Goal: Task Accomplishment & Management: Manage account settings

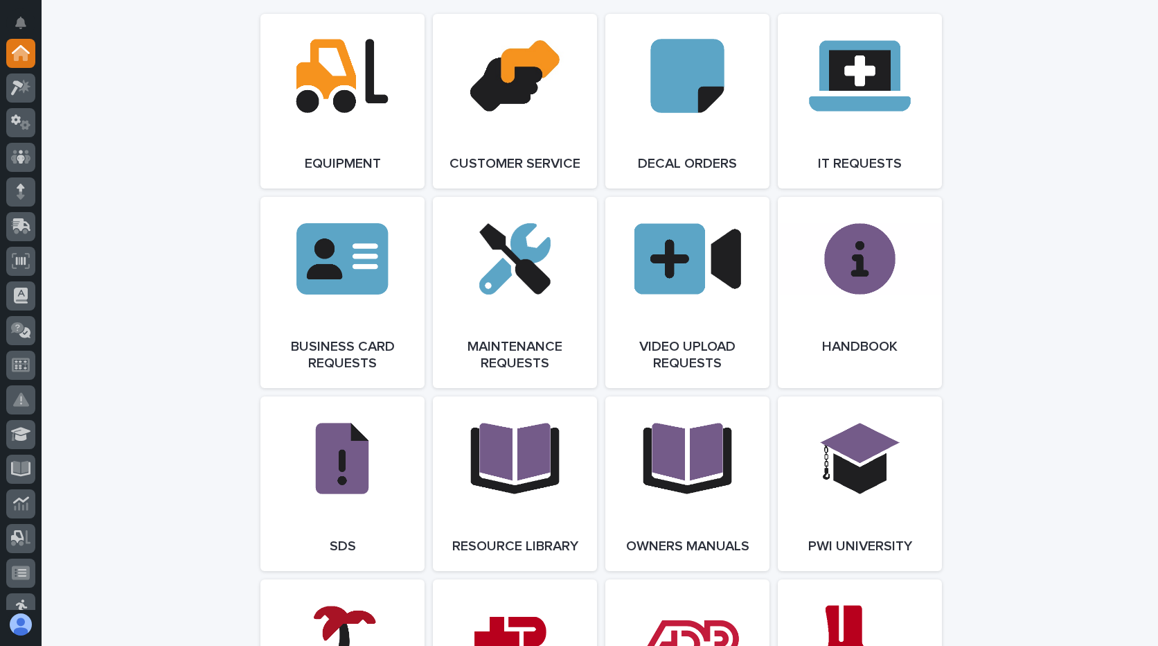
scroll to position [2009, 0]
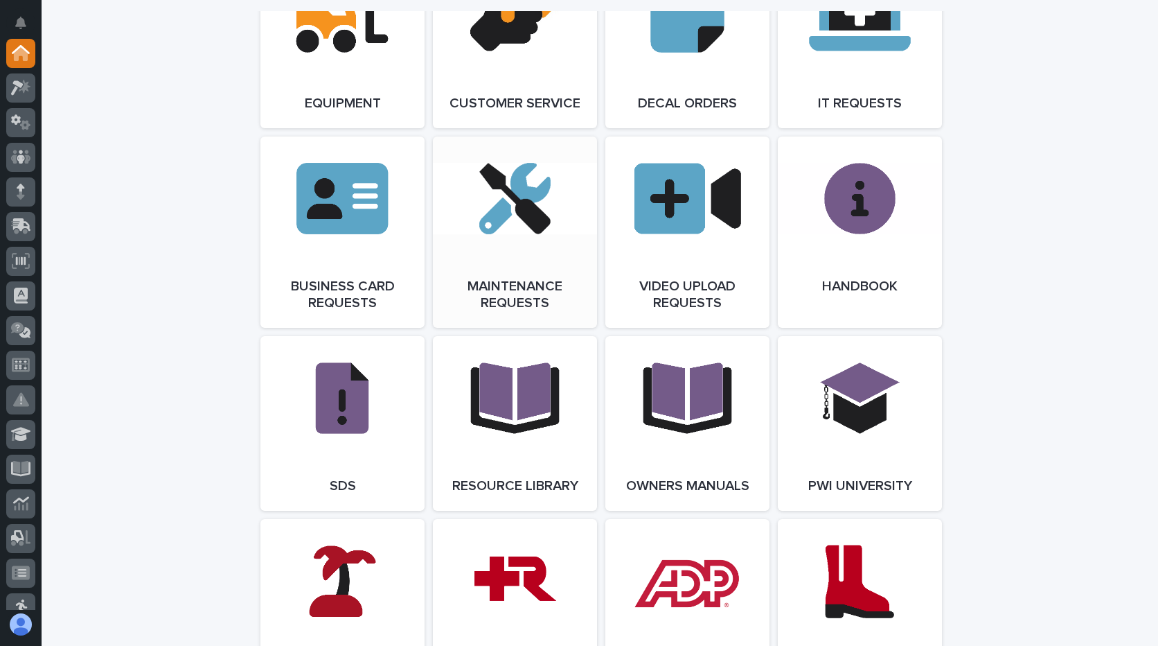
click at [465, 244] on link "Open Link" at bounding box center [515, 231] width 164 height 191
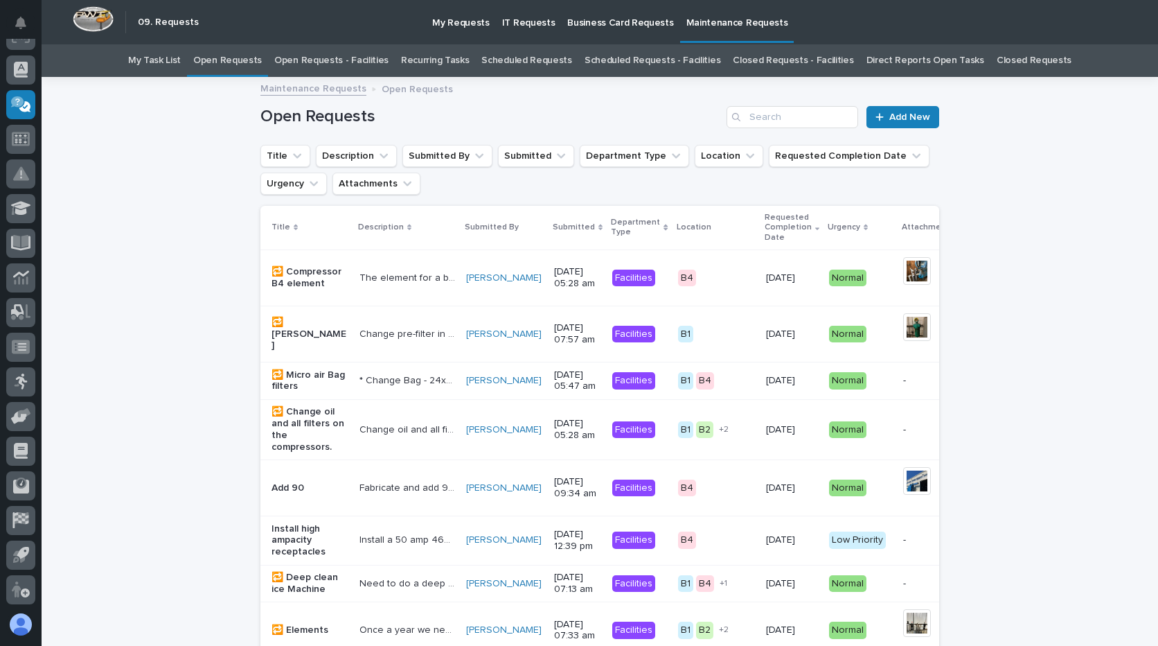
click at [317, 53] on link "Open Requests - Facilities" at bounding box center [331, 60] width 114 height 33
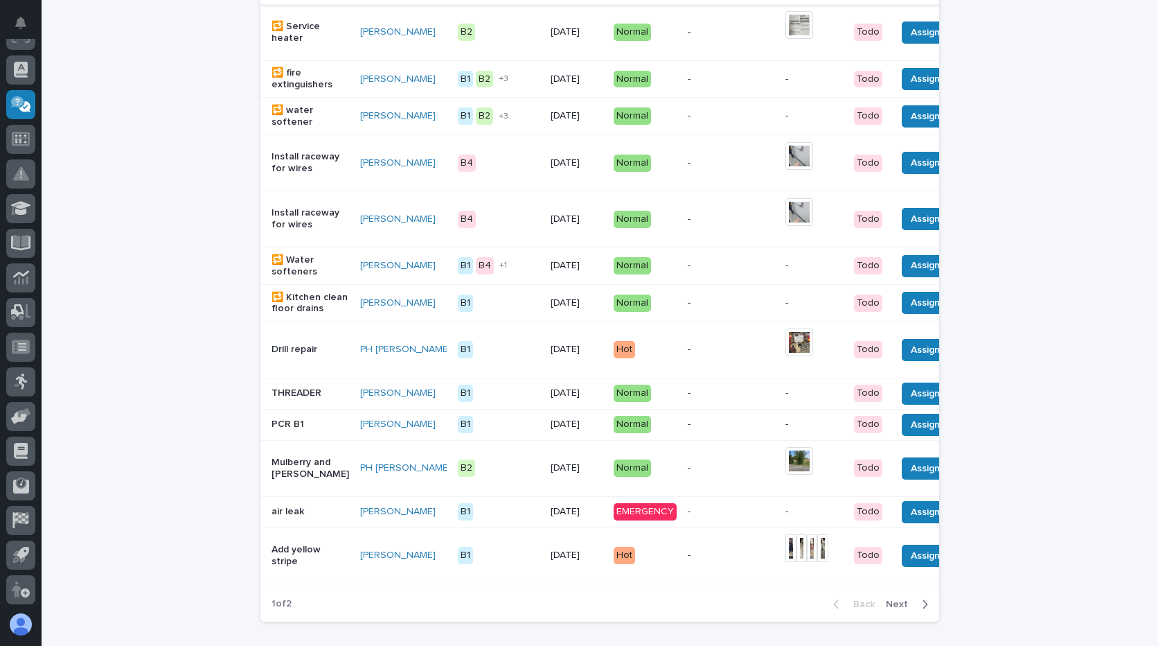
scroll to position [1108, 0]
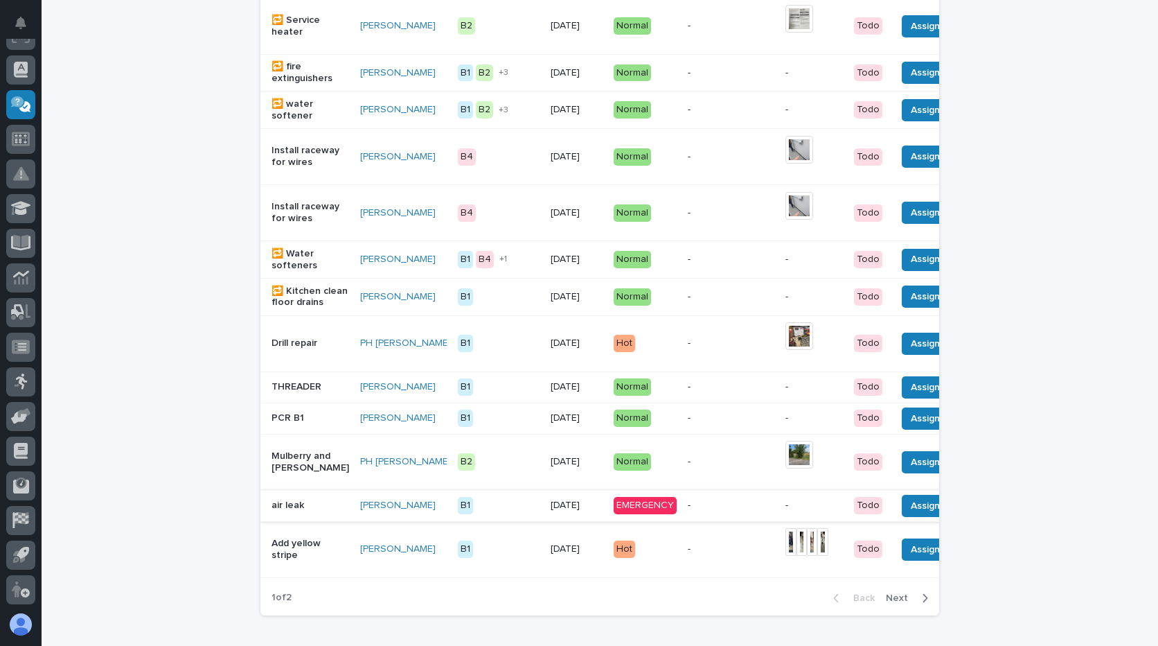
click at [966, 514] on span "Done" at bounding box center [978, 505] width 25 height 17
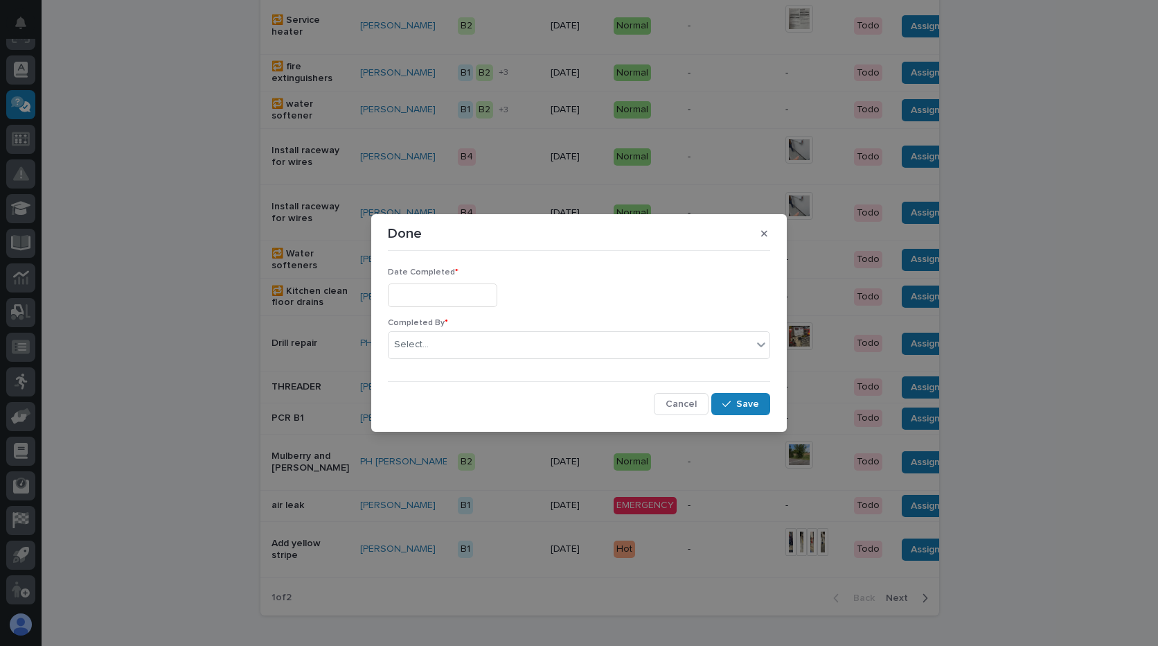
click at [469, 292] on input "text" at bounding box center [442, 295] width 109 height 24
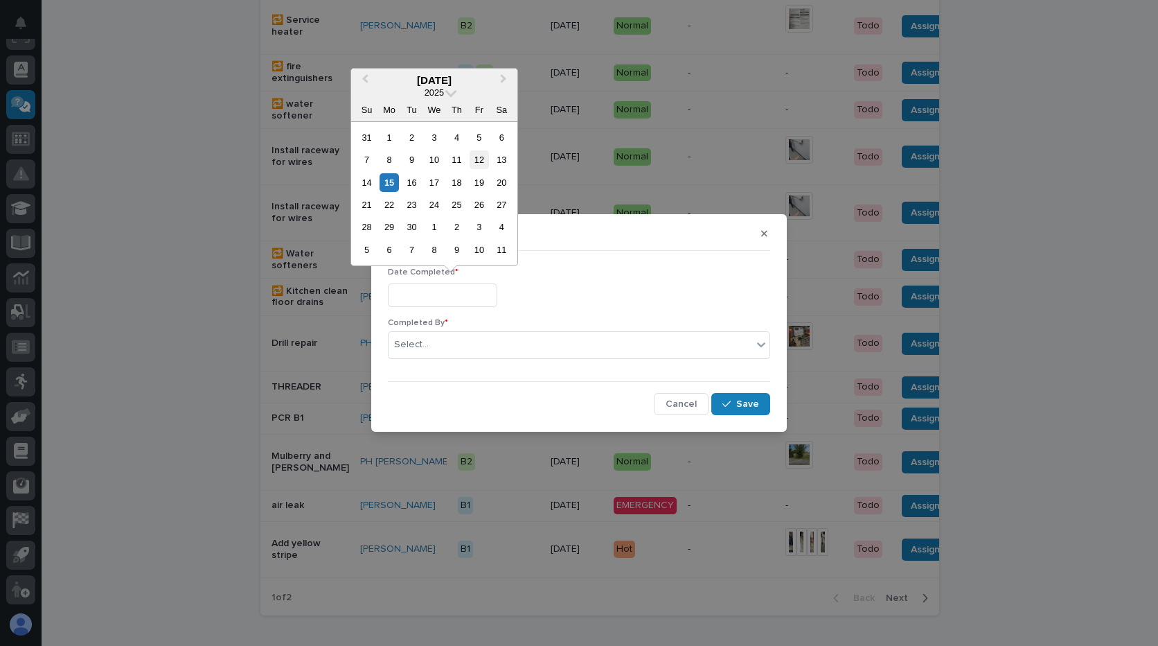
click at [474, 163] on div "12" at bounding box center [479, 159] width 19 height 19
type input "**********"
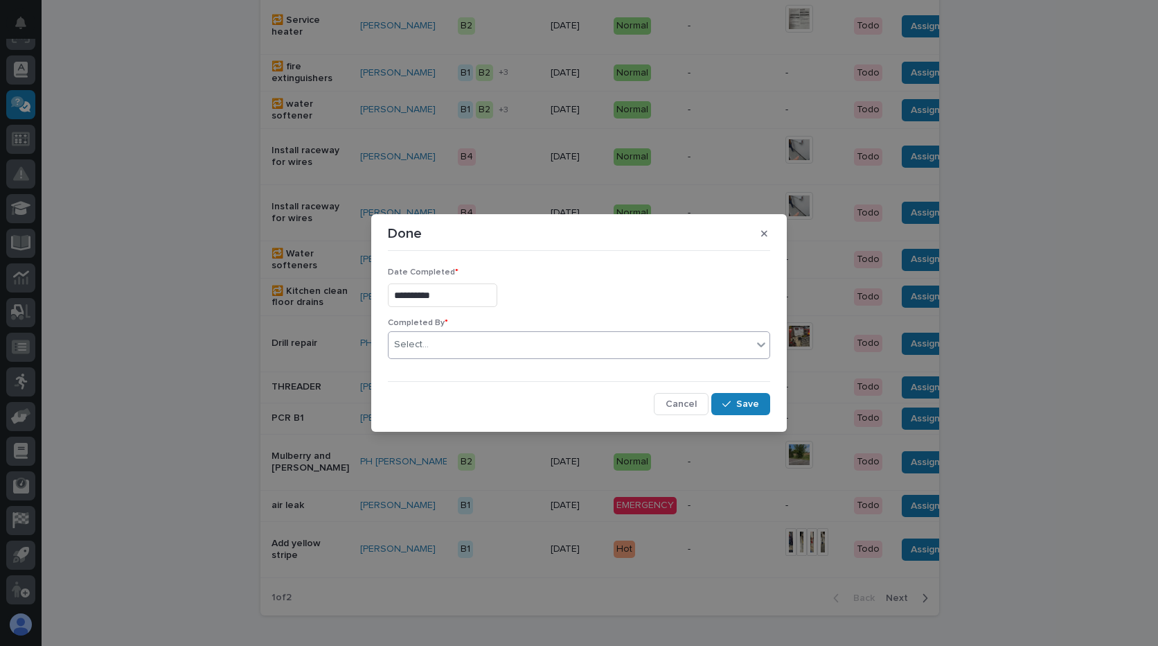
click at [504, 347] on div "Select..." at bounding box center [571, 344] width 364 height 23
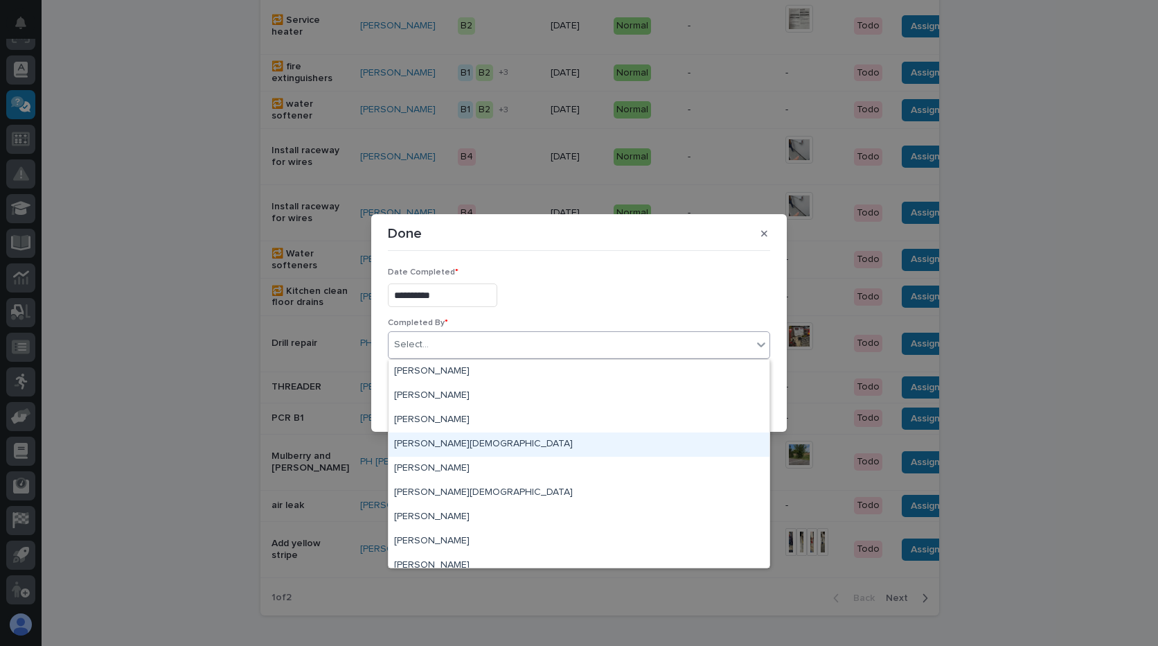
click at [420, 441] on div "[PERSON_NAME][DEMOGRAPHIC_DATA]" at bounding box center [579, 444] width 381 height 24
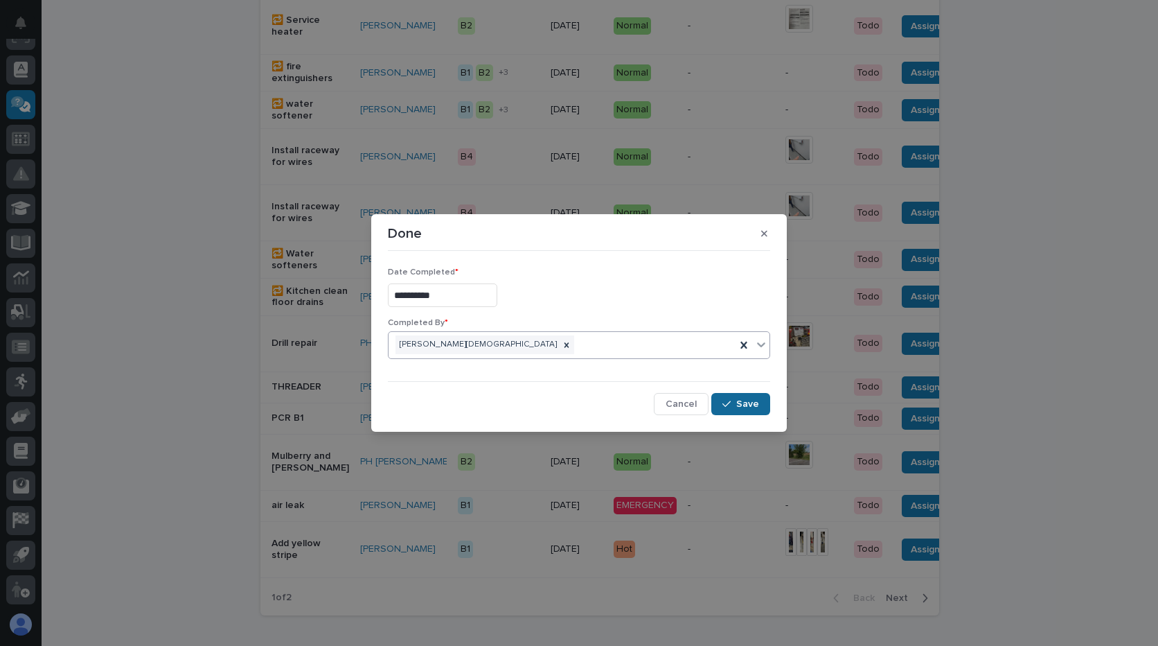
click at [748, 403] on span "Save" at bounding box center [747, 404] width 23 height 12
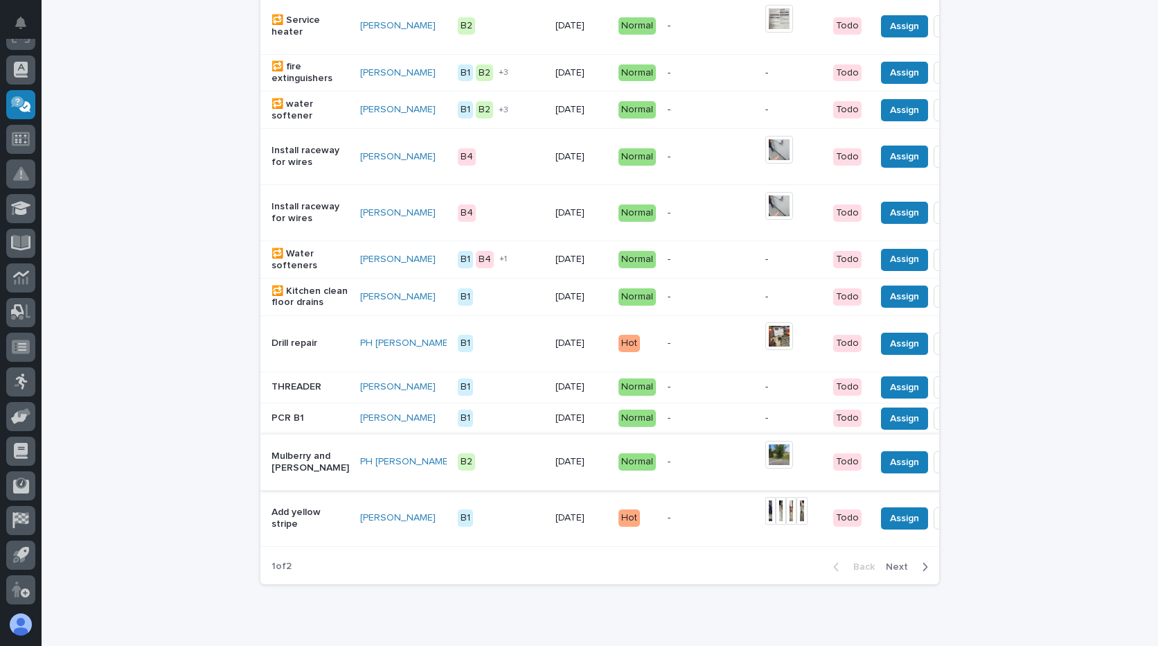
click at [934, 473] on button "Done" at bounding box center [958, 462] width 48 height 22
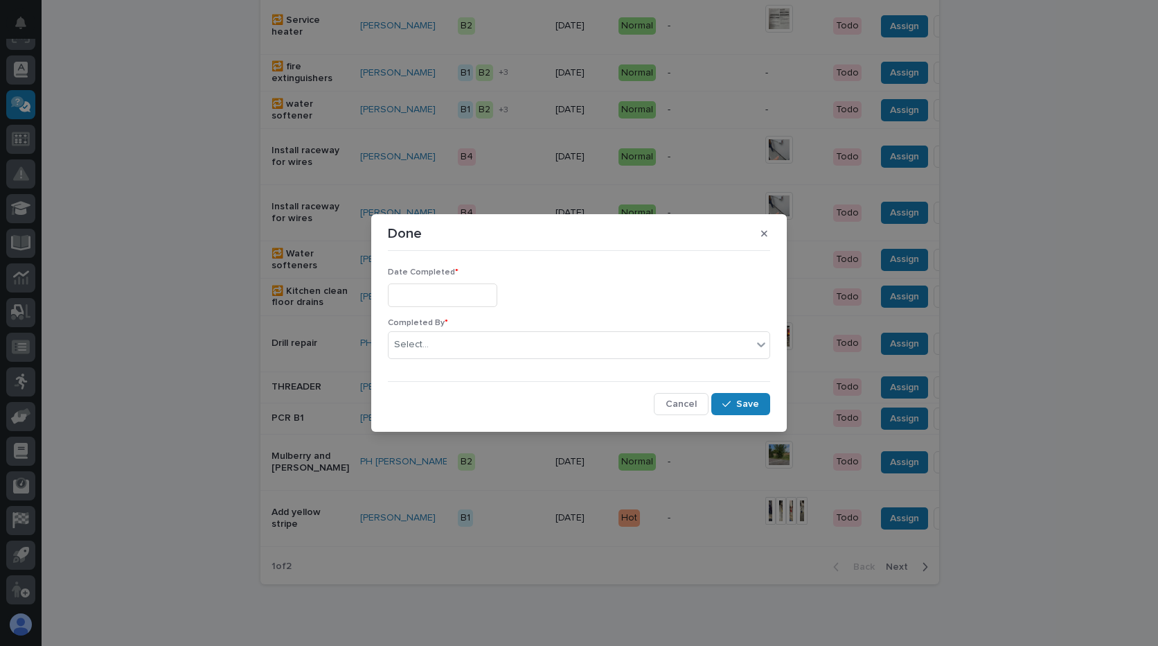
click at [461, 299] on input "text" at bounding box center [442, 295] width 109 height 24
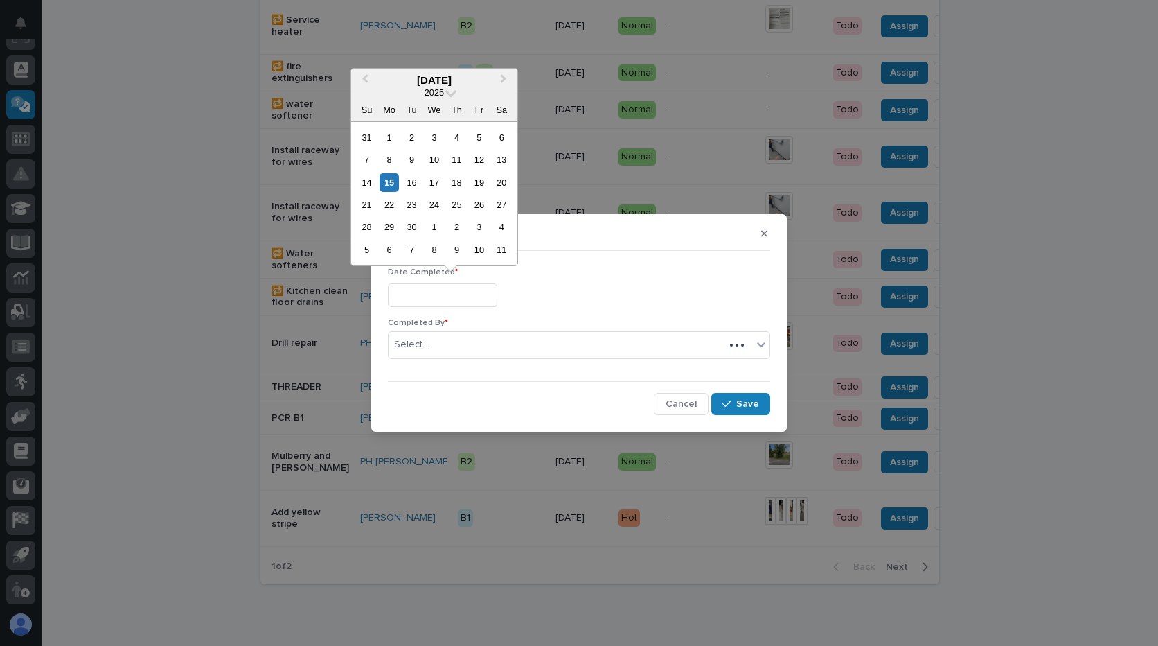
click at [484, 156] on div "12" at bounding box center [479, 159] width 19 height 19
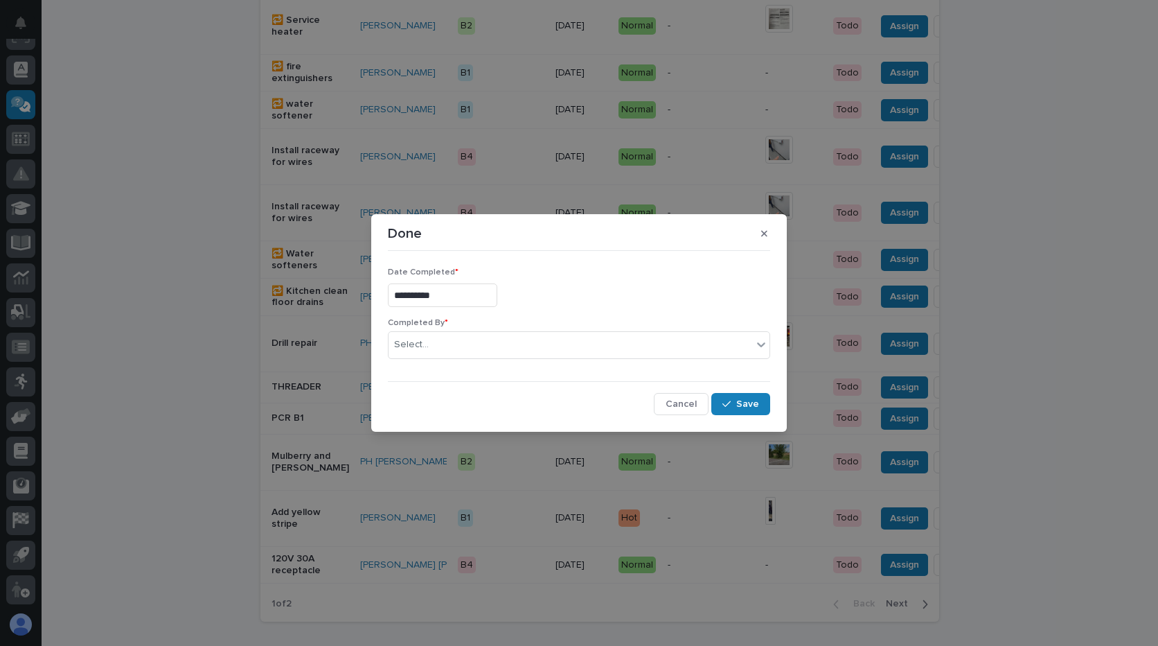
type input "**********"
click at [475, 356] on div "Select..." at bounding box center [571, 344] width 364 height 23
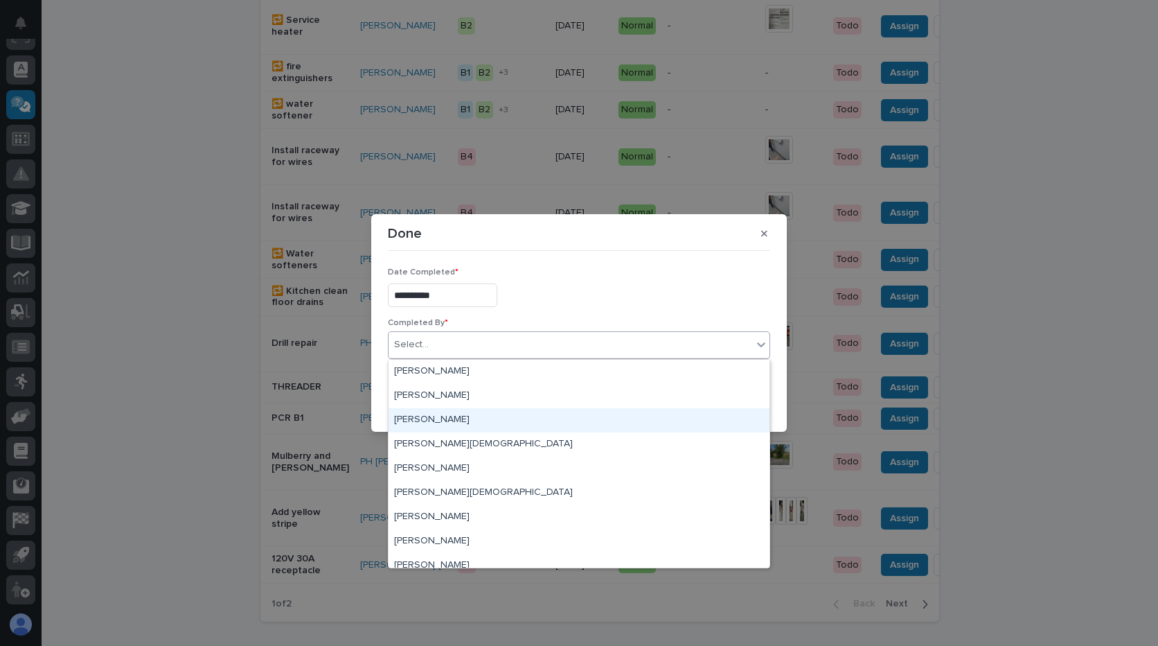
click at [419, 418] on div "[PERSON_NAME]" at bounding box center [579, 420] width 381 height 24
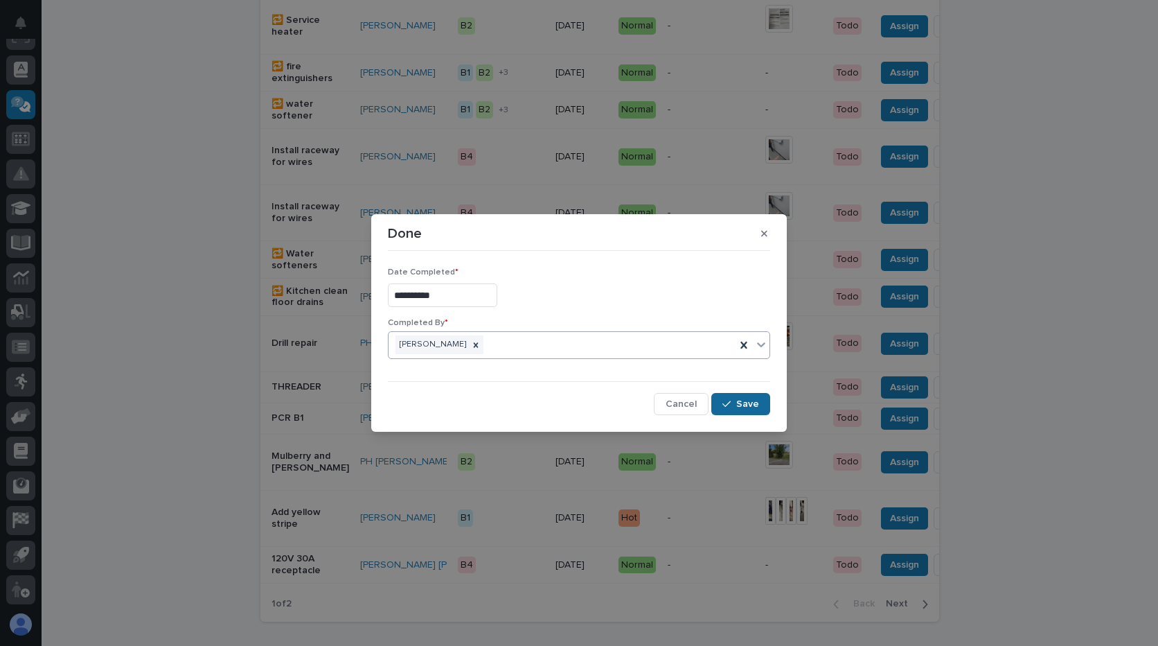
click at [749, 406] on span "Save" at bounding box center [747, 404] width 23 height 12
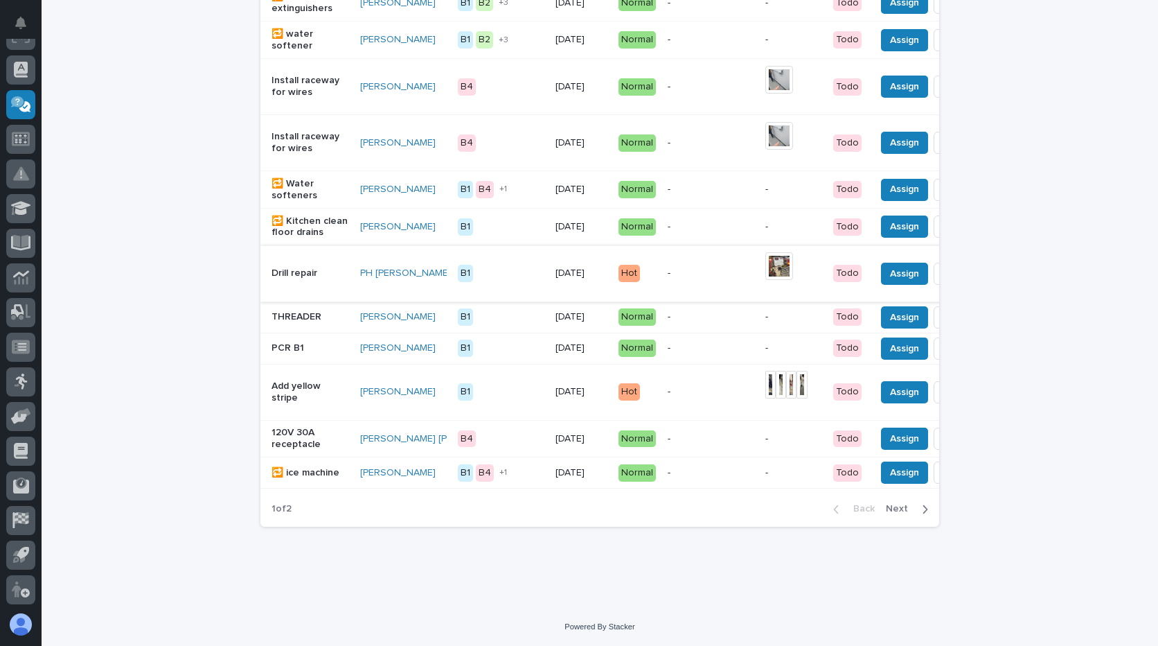
scroll to position [1230, 0]
click at [895, 506] on span "Next" at bounding box center [901, 508] width 30 height 12
